Goal: Information Seeking & Learning: Learn about a topic

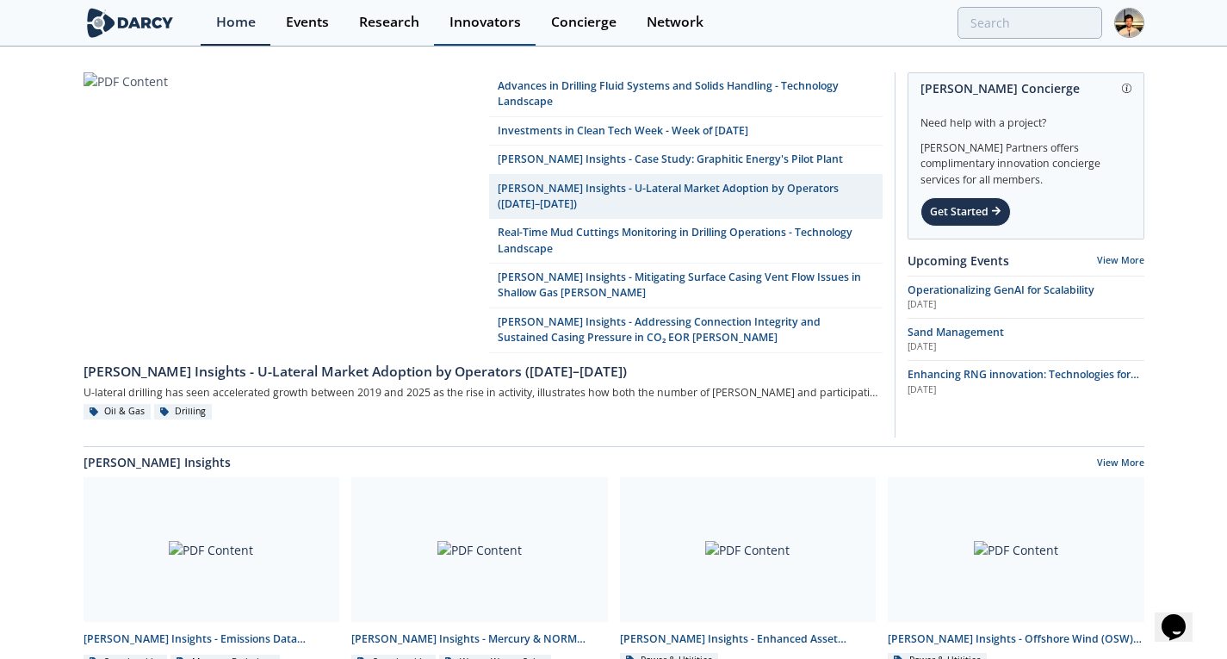
click at [472, 15] on div "Innovators" at bounding box center [484, 22] width 71 height 14
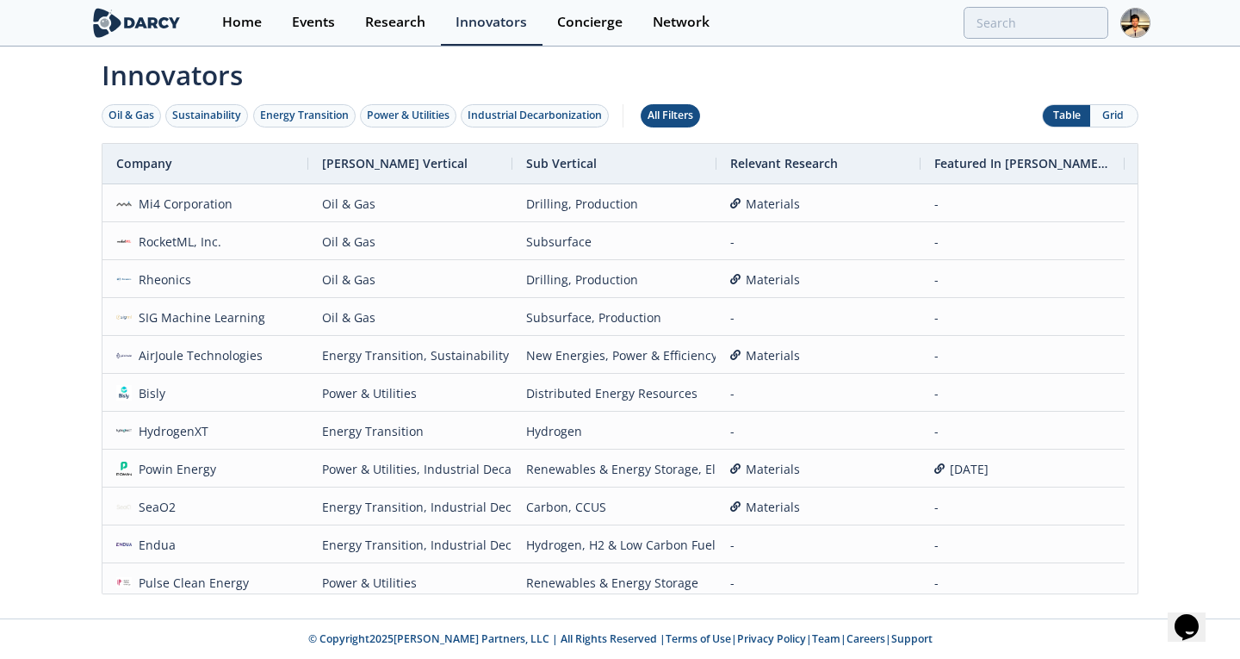
click at [681, 106] on button "All Filters" at bounding box center [670, 115] width 59 height 23
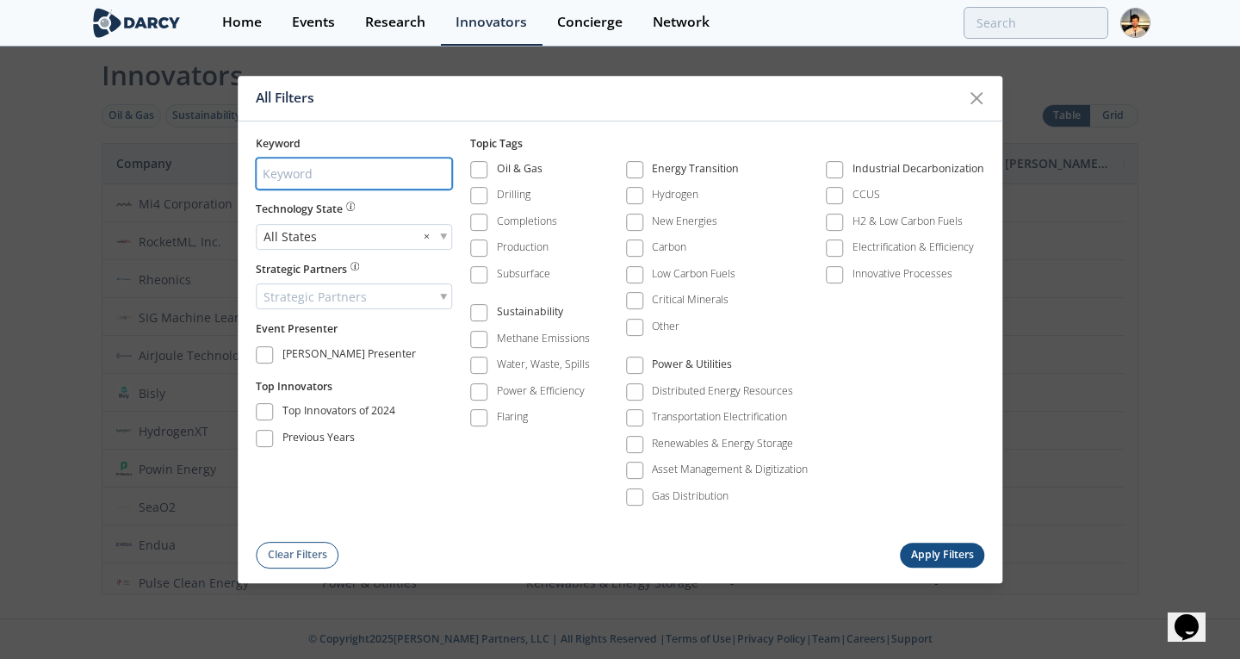
click at [319, 177] on input "search" at bounding box center [354, 174] width 196 height 32
type input "seeq"
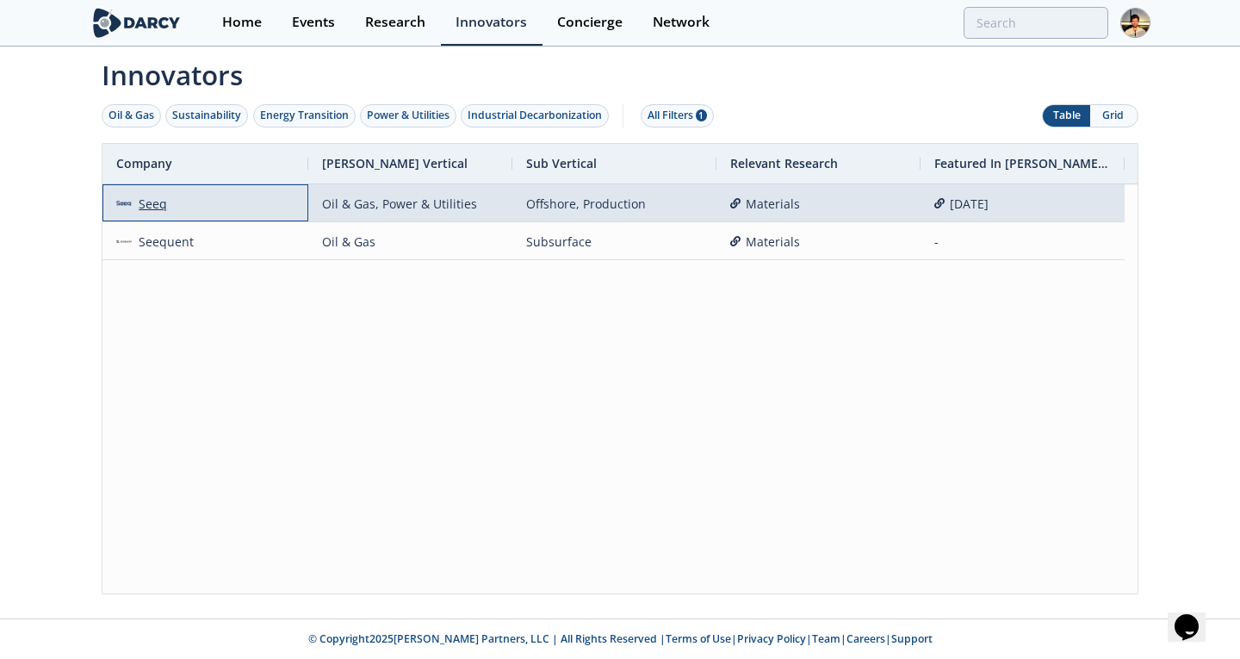
click at [161, 201] on div "Seeq" at bounding box center [150, 203] width 36 height 37
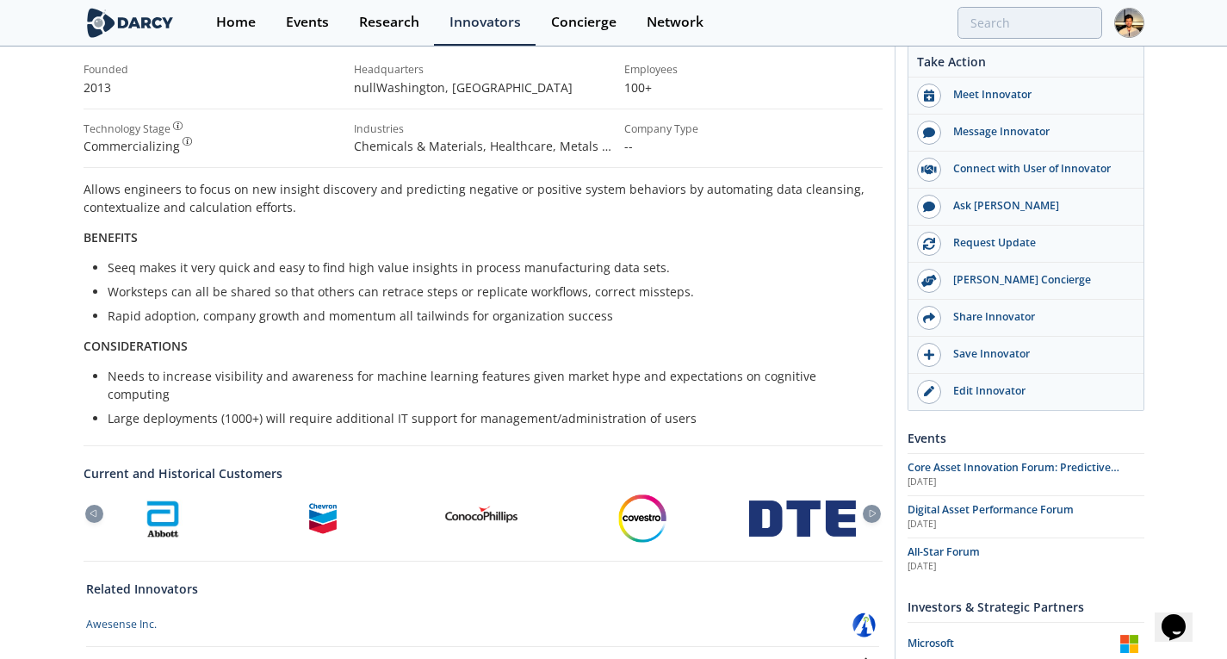
scroll to position [254, 0]
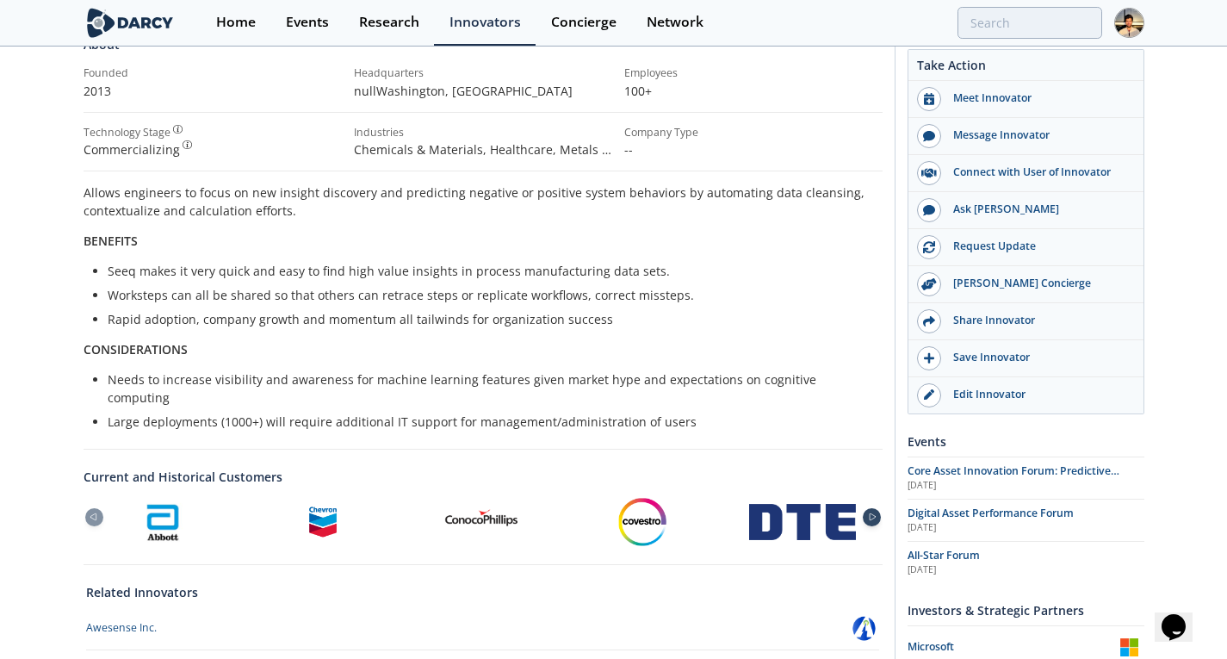
click at [877, 508] on div at bounding box center [872, 517] width 18 height 18
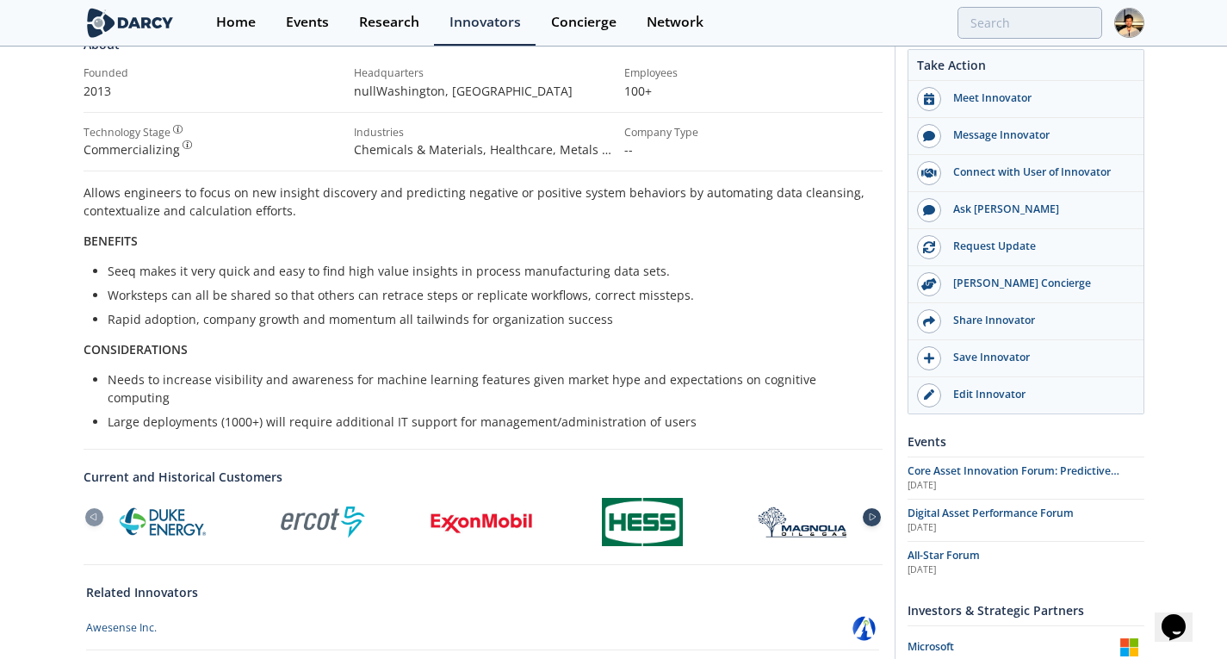
click at [877, 508] on div at bounding box center [872, 517] width 18 height 18
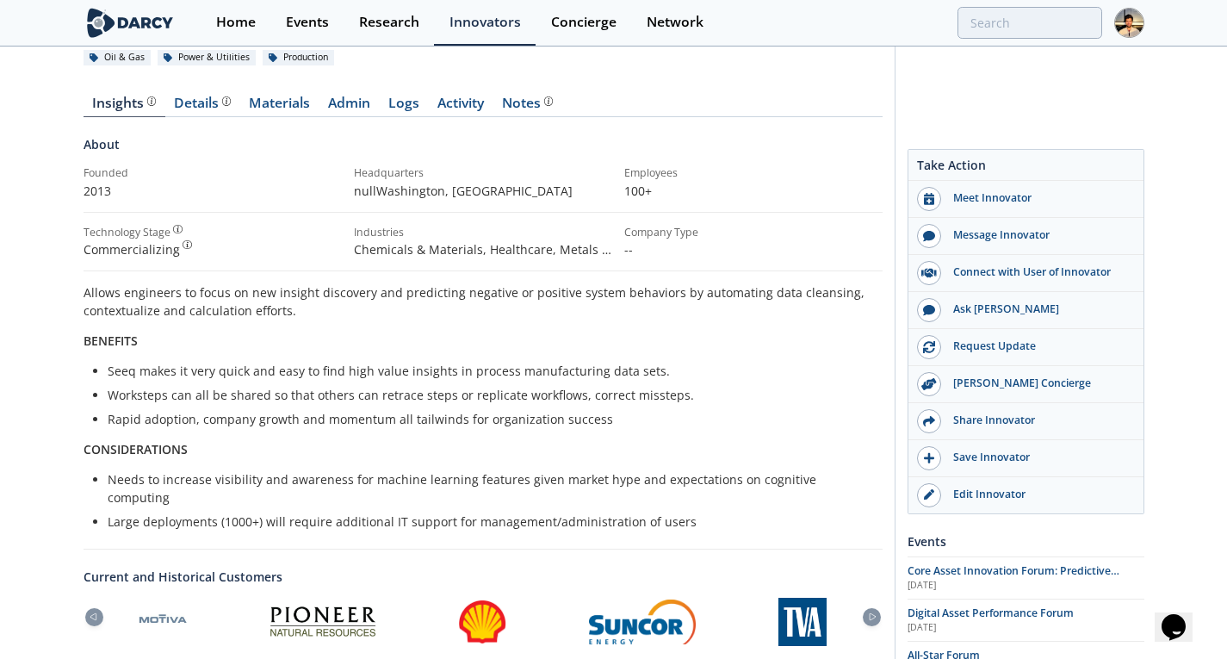
scroll to position [0, 0]
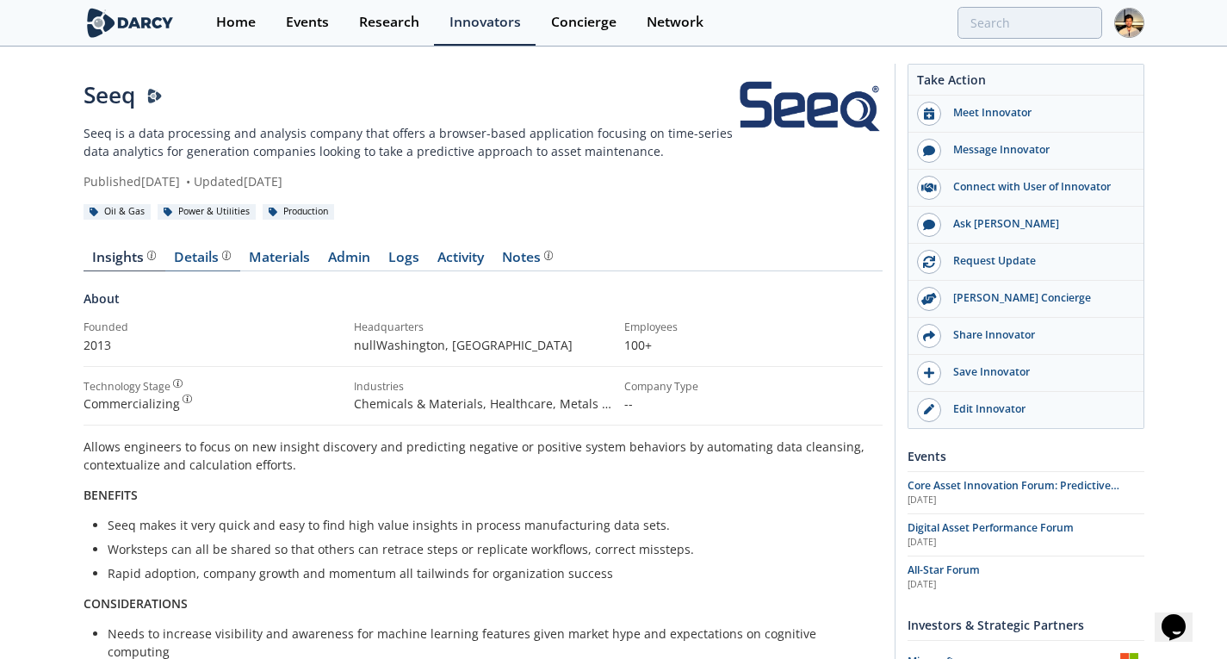
click at [192, 264] on div "Details" at bounding box center [202, 258] width 57 height 14
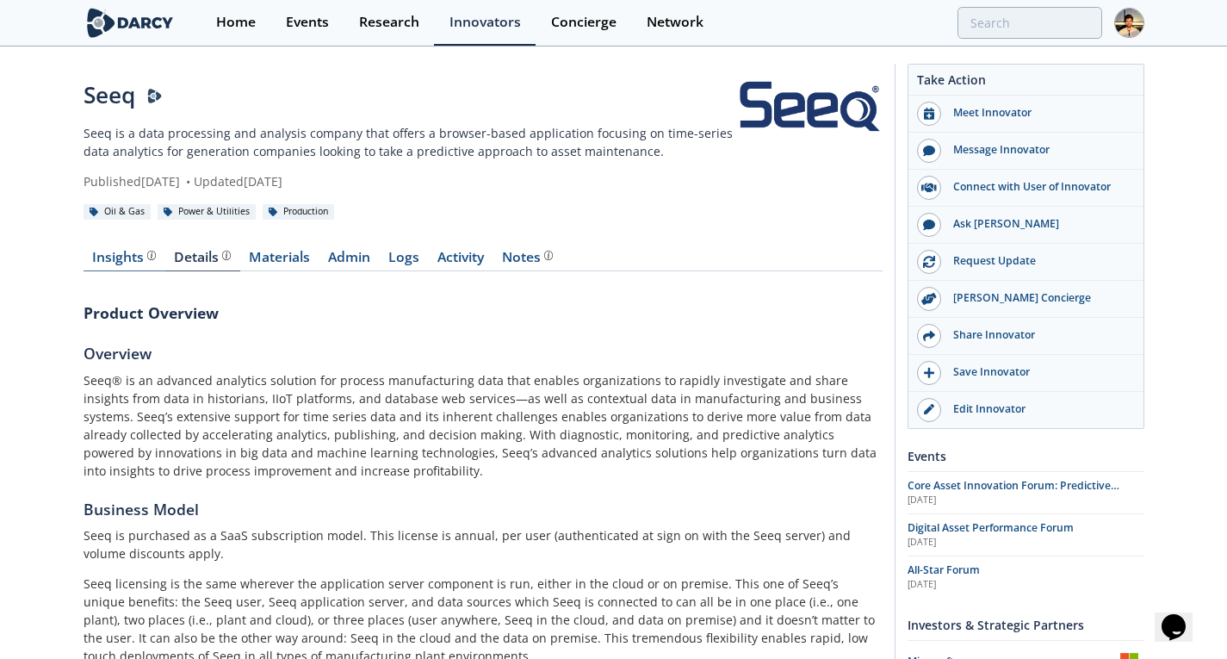
click at [115, 257] on div "Insights" at bounding box center [124, 258] width 64 height 14
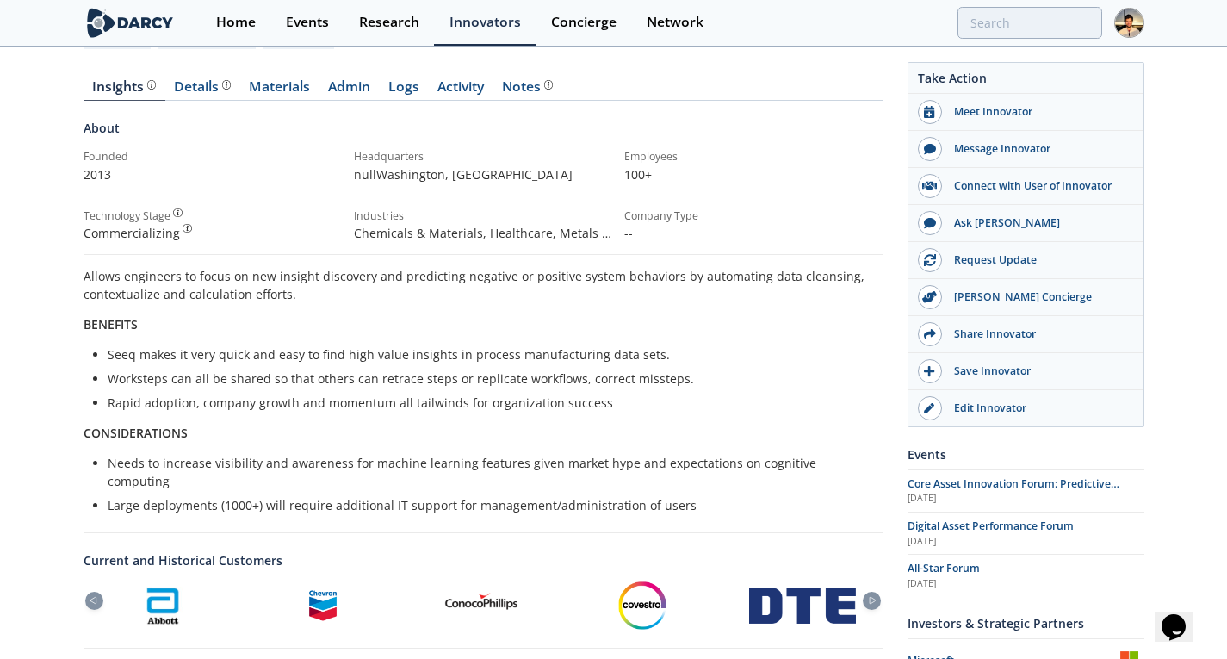
scroll to position [158, 0]
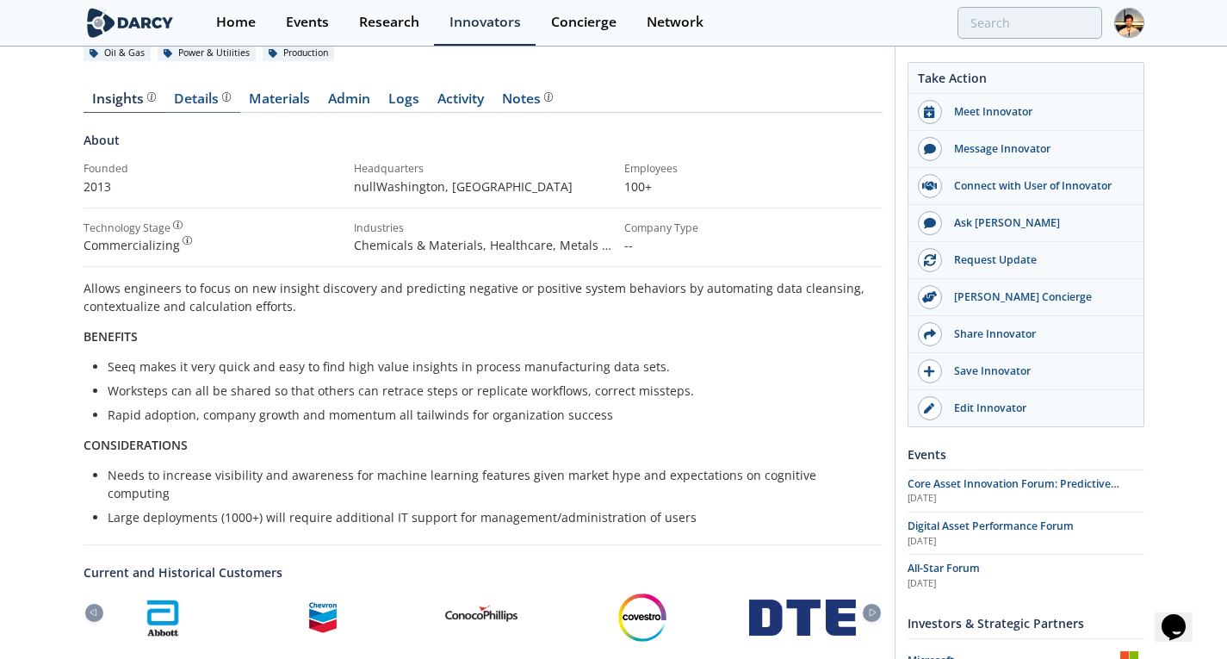
click at [201, 108] on link "Details" at bounding box center [202, 102] width 75 height 21
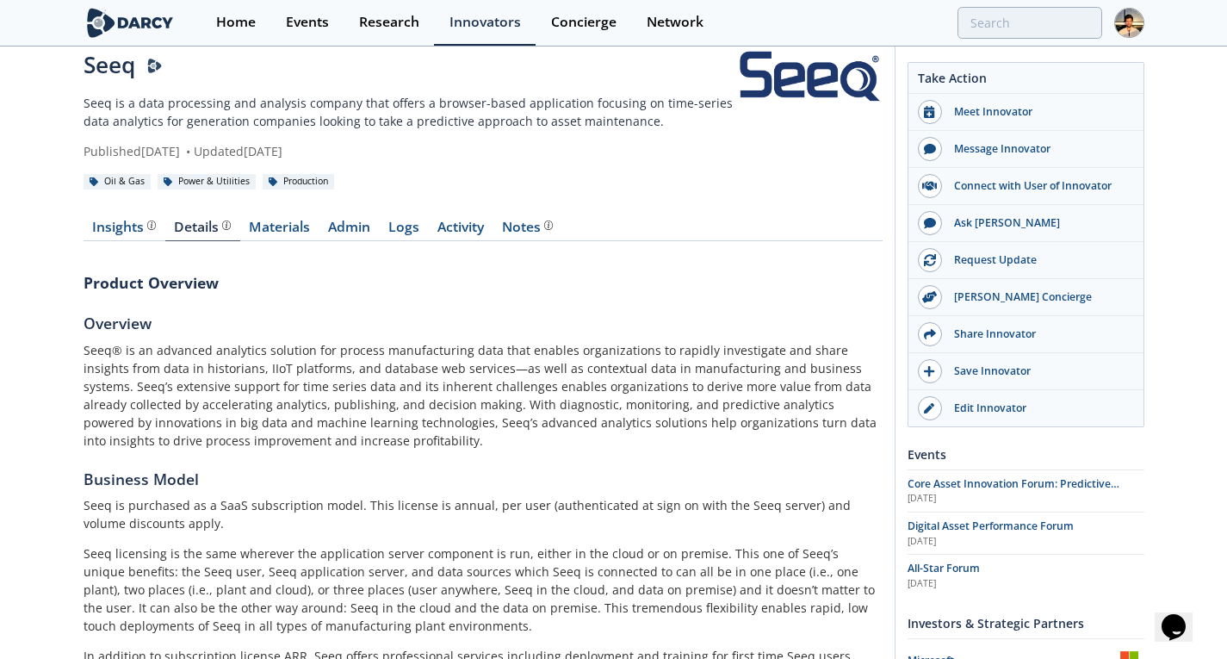
scroll to position [25, 0]
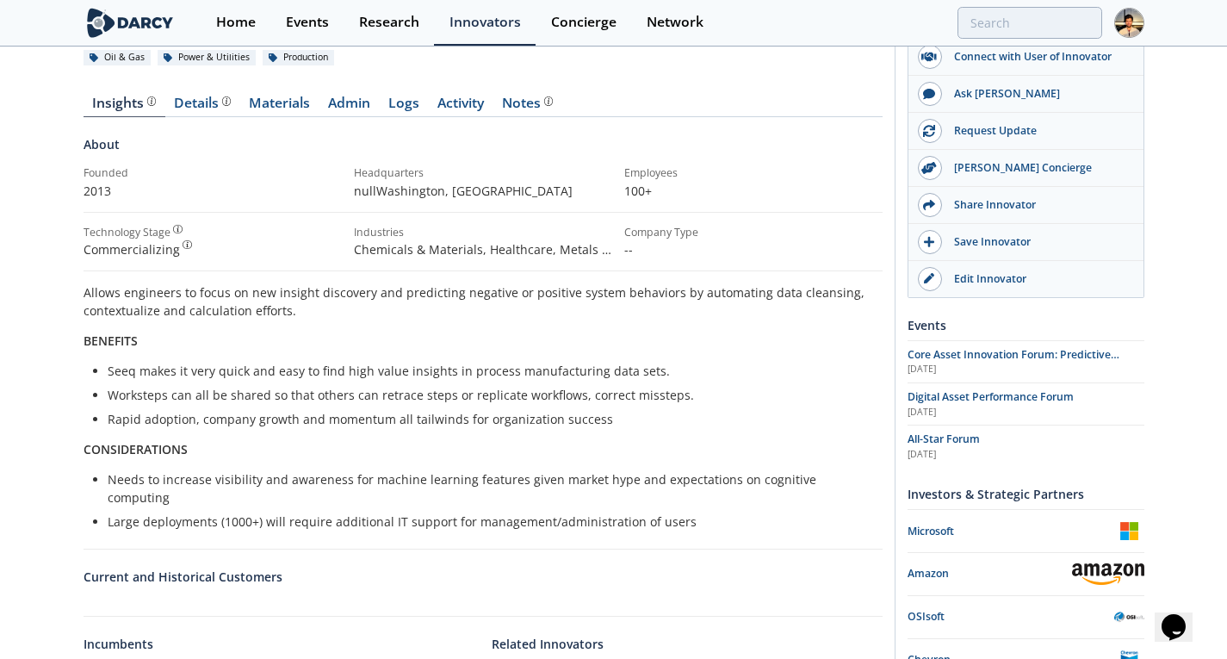
scroll to position [158, 0]
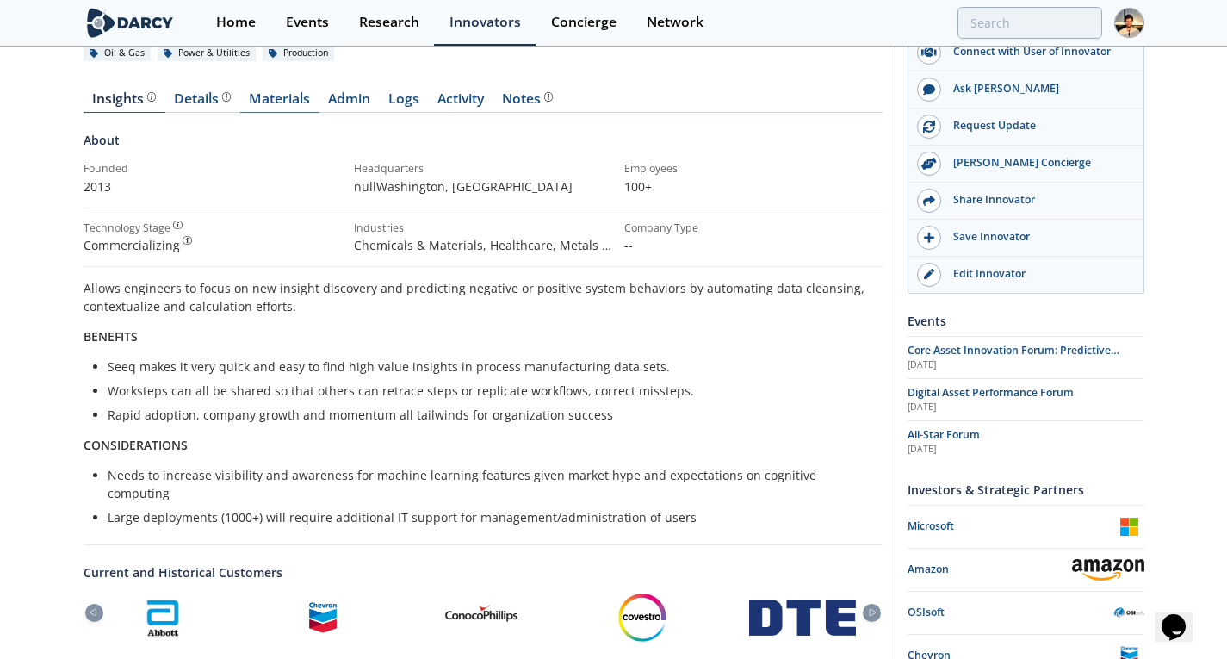
click at [275, 111] on link "Materials" at bounding box center [279, 102] width 79 height 21
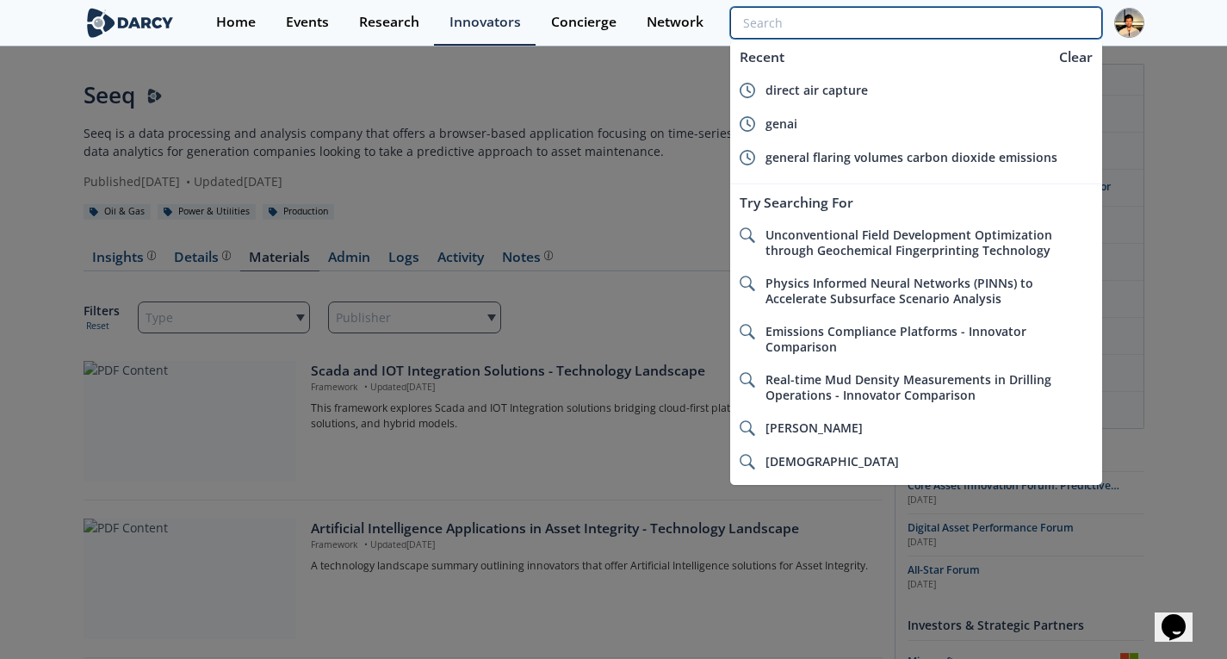
click at [1021, 28] on input "search" at bounding box center [915, 23] width 371 height 32
paste input "Pumping Efficiency Reimagined: Reducing Downtime in [PERSON_NAME] Muerta Comple…"
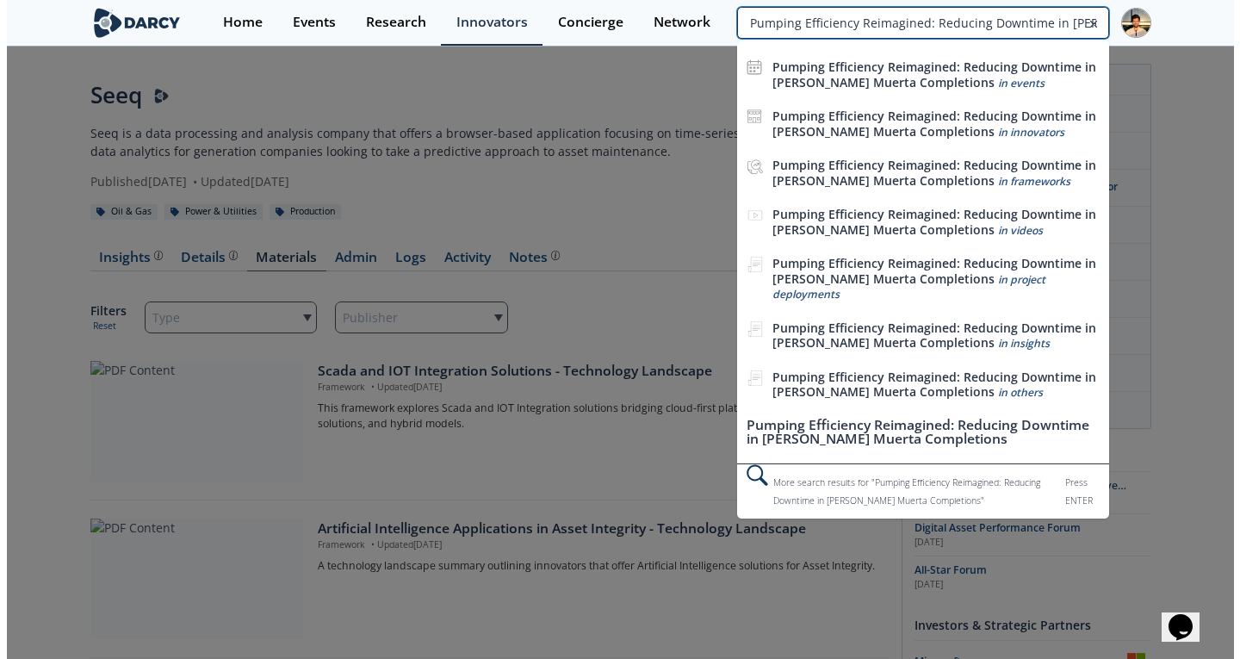
scroll to position [0, 108]
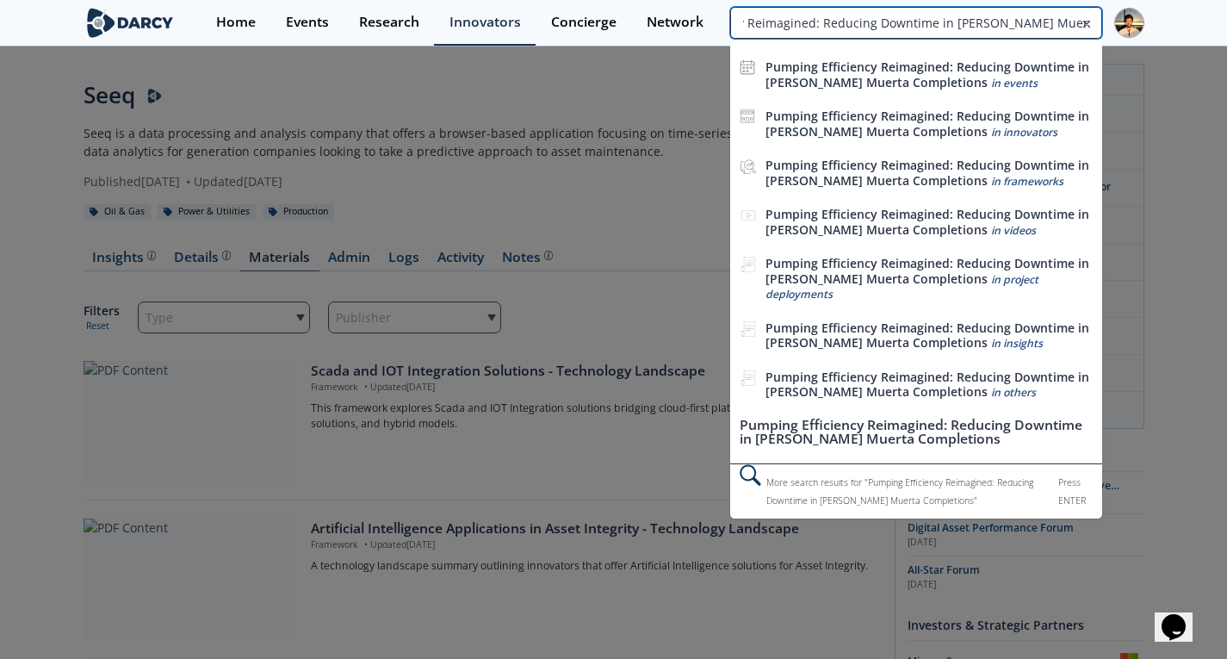
type input "Pumping Efficiency Reimagined: Reducing Downtime in [PERSON_NAME] Muerta Comple…"
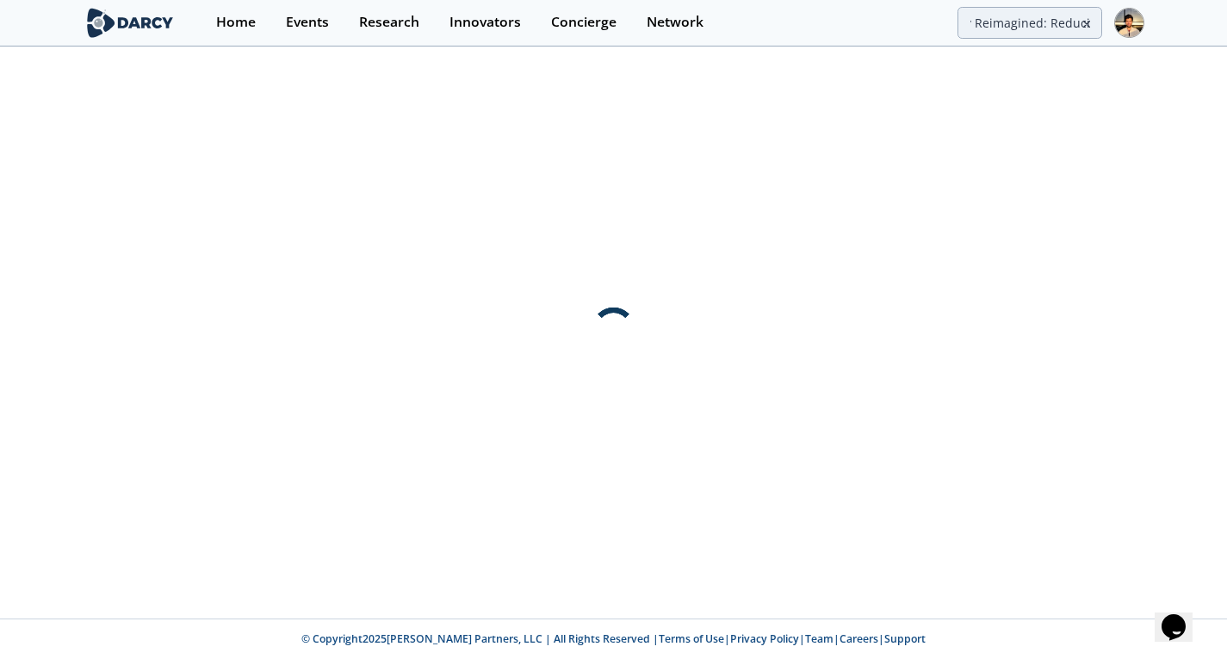
scroll to position [0, 0]
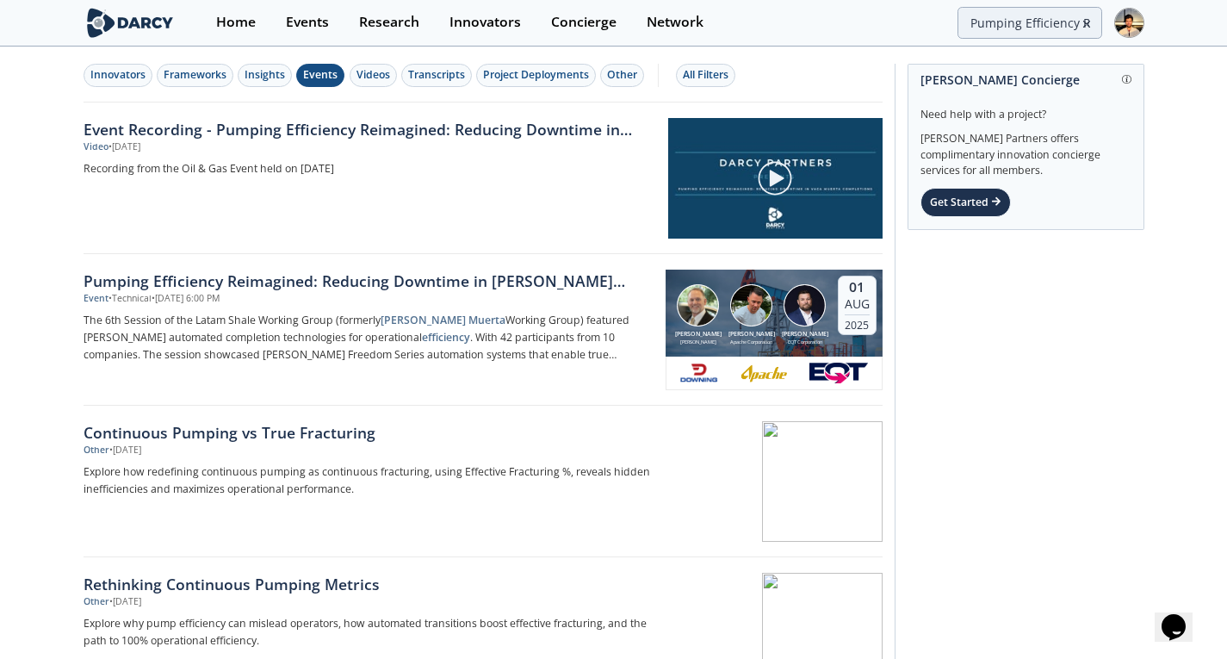
click at [313, 69] on div "Events" at bounding box center [320, 74] width 34 height 15
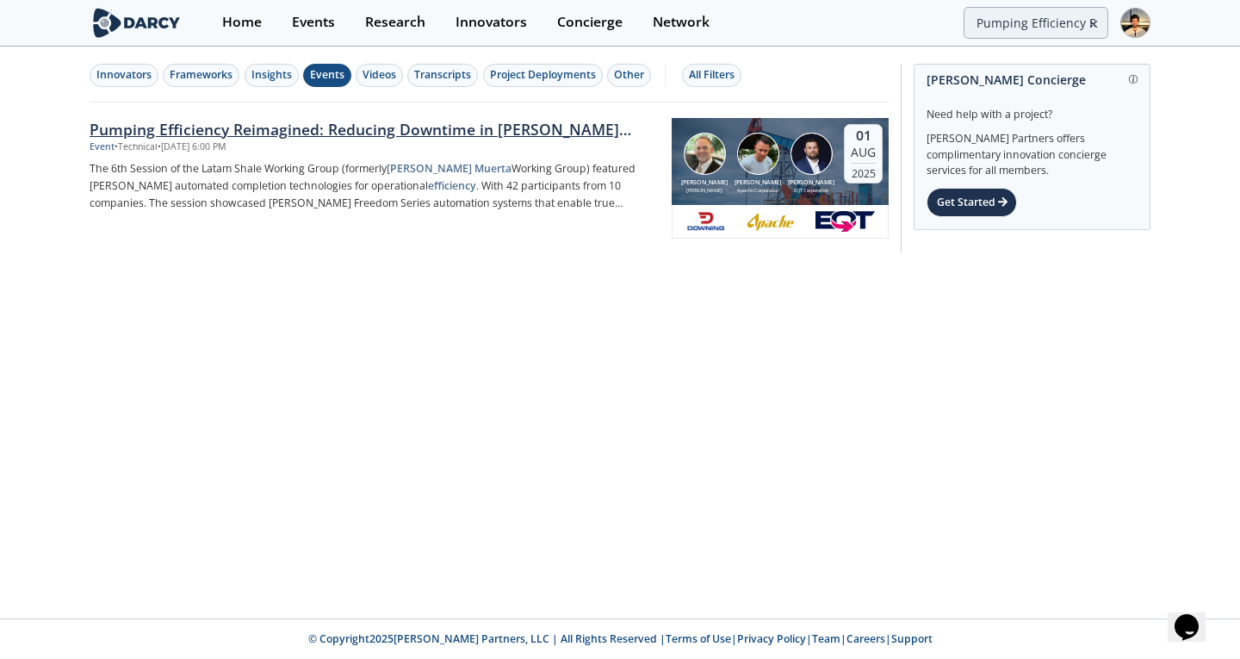
click at [265, 143] on div "Event • Technical • [DATE] 6:00 PM" at bounding box center [375, 147] width 570 height 14
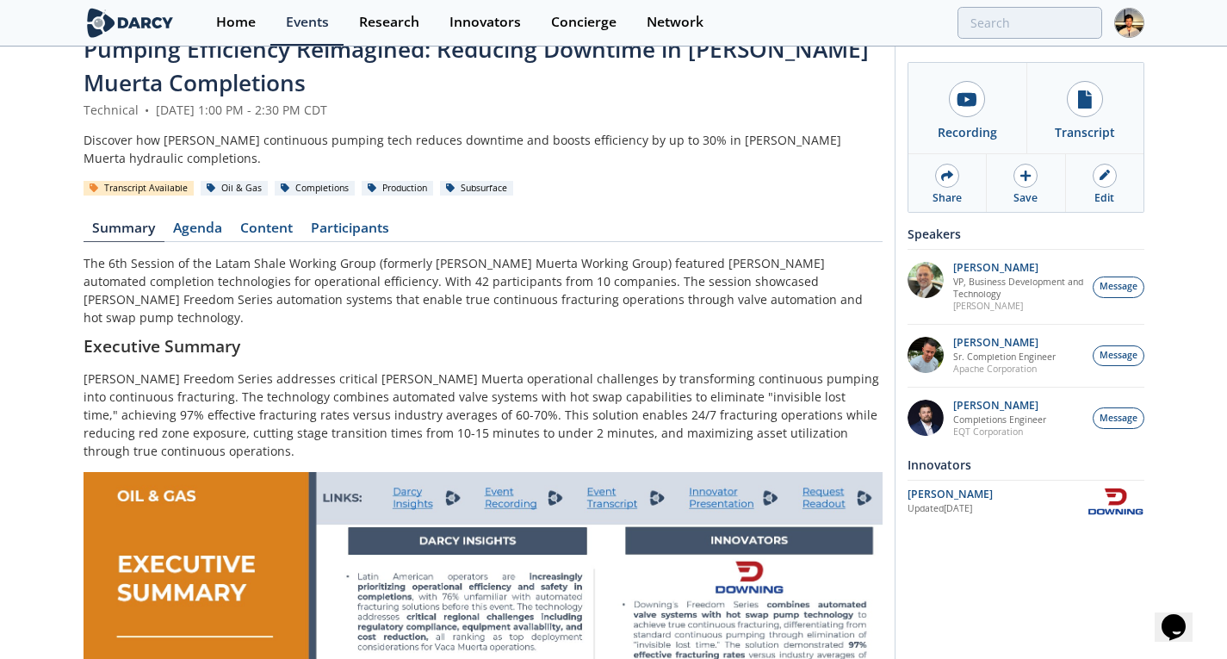
scroll to position [40, 0]
